Goal: Contribute content

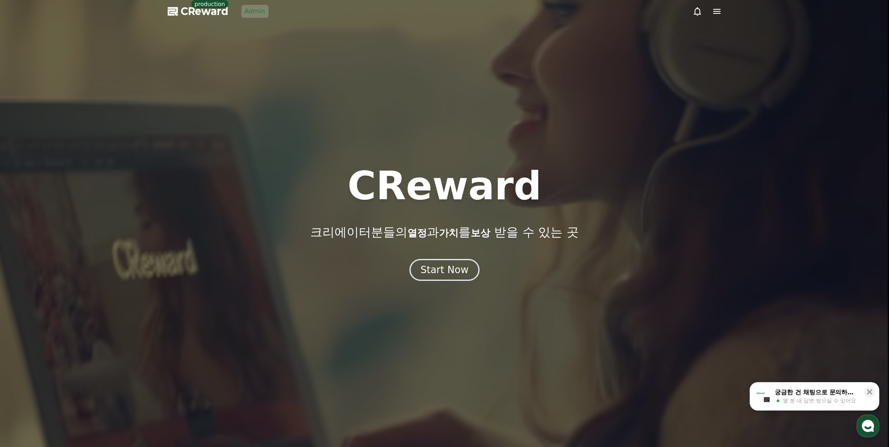
click at [244, 11] on link "Admin" at bounding box center [254, 11] width 27 height 13
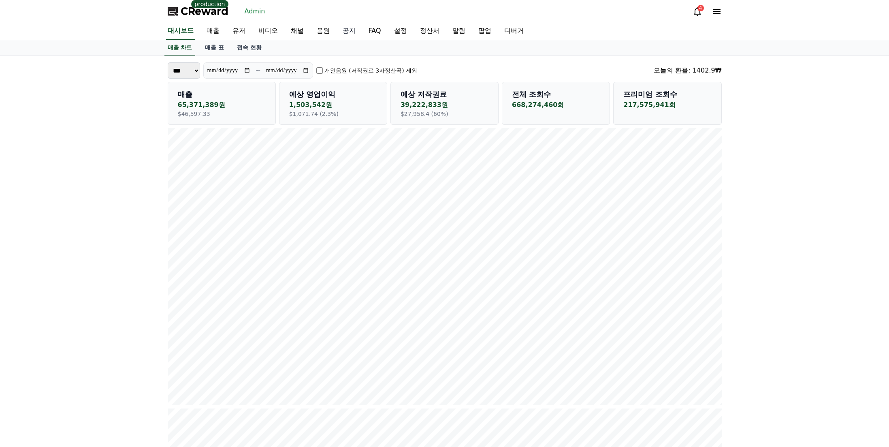
click at [336, 31] on link "공지" at bounding box center [349, 31] width 26 height 17
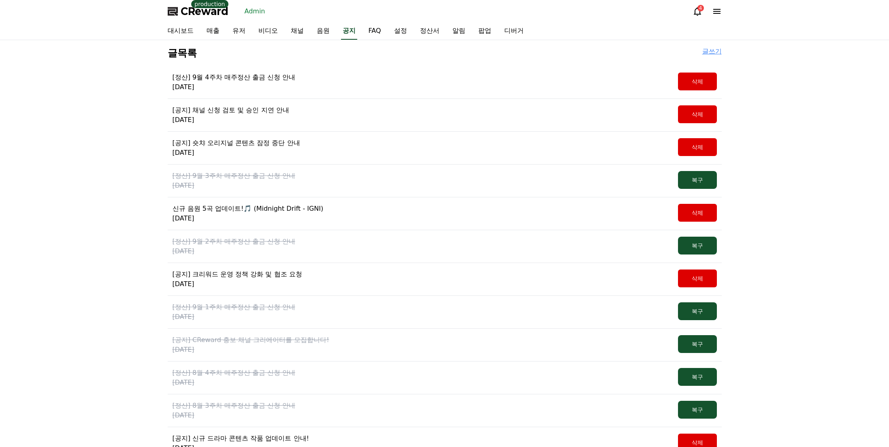
click at [242, 79] on p "[정산] 9월 4주차 매주정산 출금 신청 안내" at bounding box center [233, 77] width 123 height 10
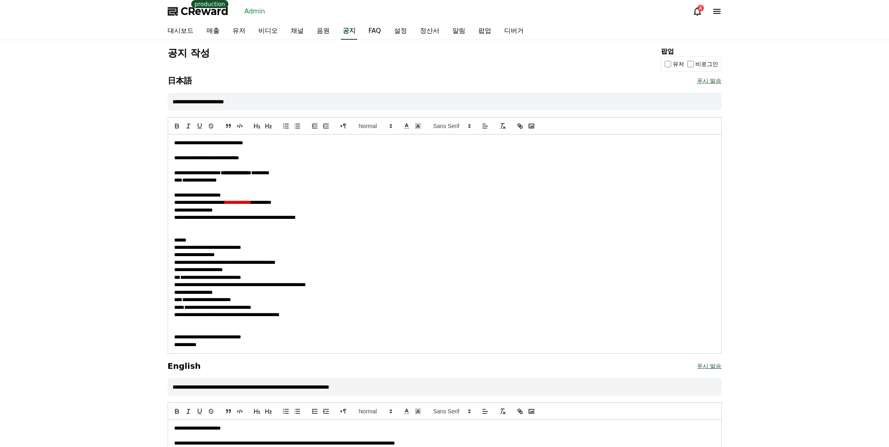
click at [378, 187] on p at bounding box center [444, 187] width 541 height 7
click at [389, 206] on p "**********" at bounding box center [444, 209] width 541 height 7
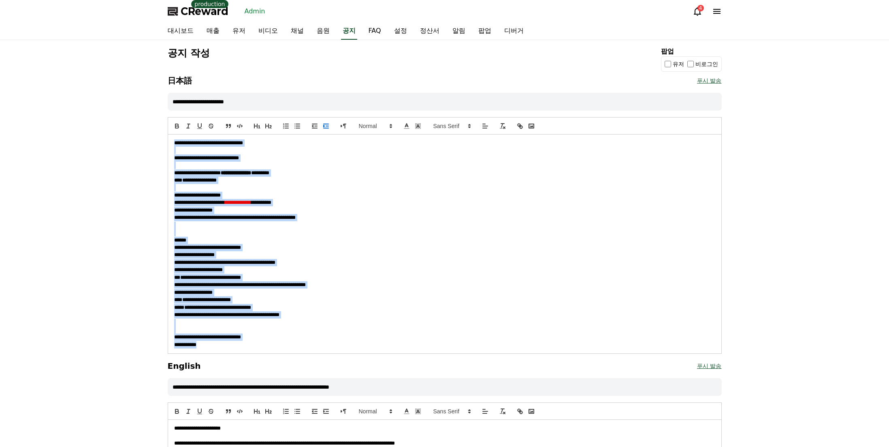
click at [329, 125] on icon "indent: +1" at bounding box center [325, 125] width 7 height 7
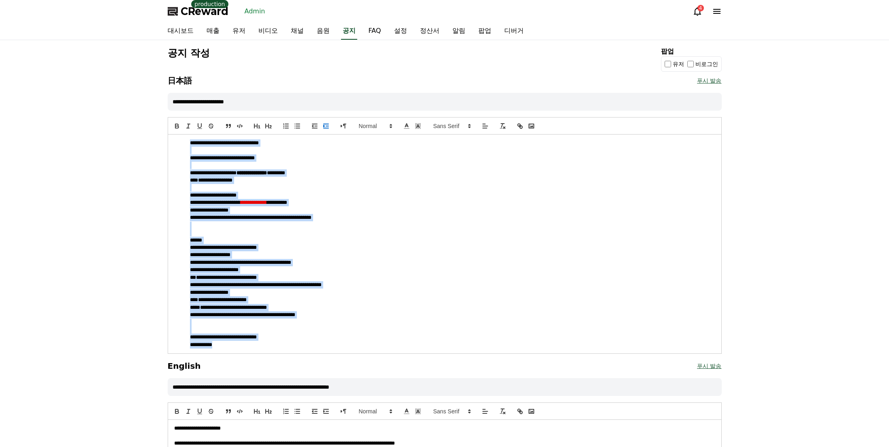
click at [324, 125] on icon "indent: +1" at bounding box center [325, 125] width 7 height 7
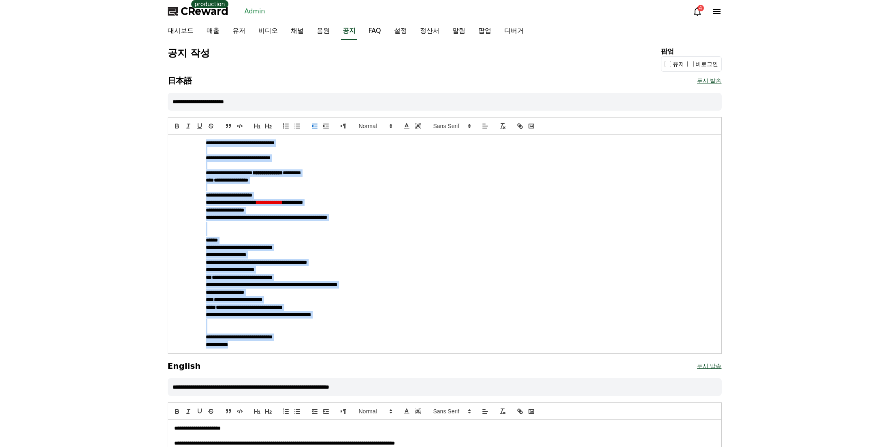
click at [315, 127] on icon "indent: -1" at bounding box center [314, 125] width 7 height 7
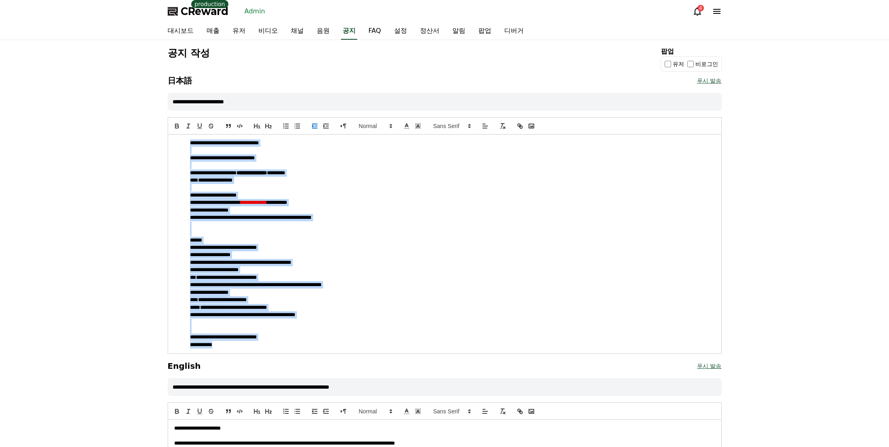
click at [315, 127] on icon "indent: -1" at bounding box center [314, 125] width 7 height 7
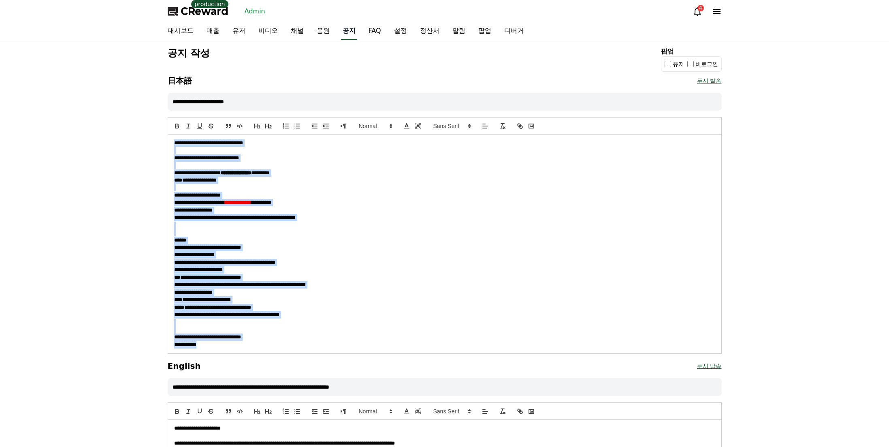
click at [341, 29] on link "공지" at bounding box center [349, 31] width 16 height 17
